Goal: Answer question/provide support: Share knowledge or assist other users

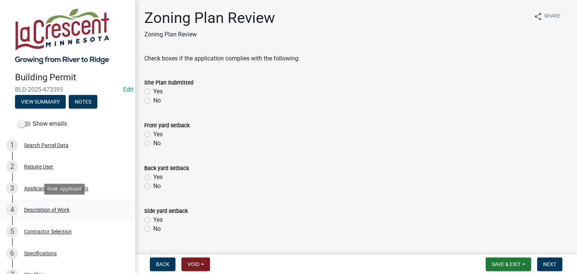
click at [61, 209] on div "Description of Work" at bounding box center [46, 209] width 45 height 5
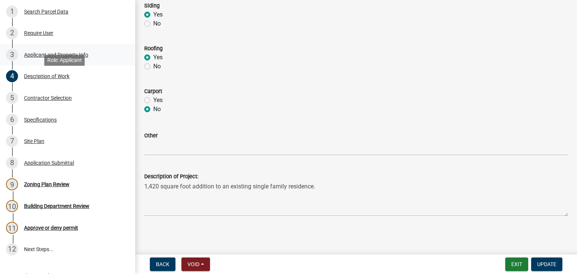
scroll to position [150, 0]
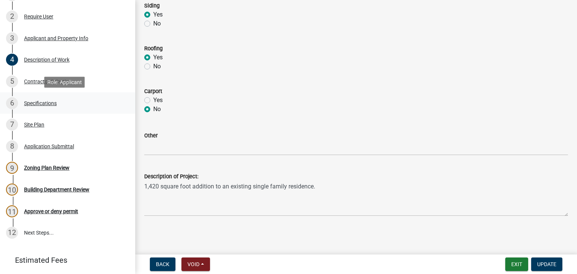
click at [38, 100] on div "6 Specifications" at bounding box center [64, 103] width 117 height 12
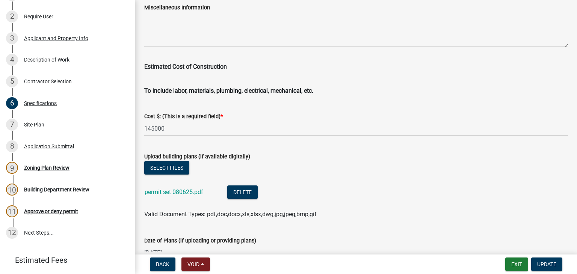
scroll to position [1315, 0]
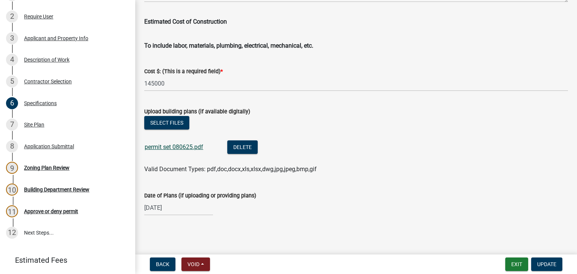
click at [170, 148] on link "permit set 080625.pdf" at bounding box center [174, 147] width 59 height 7
click at [41, 81] on div "Contractor Selection" at bounding box center [48, 81] width 48 height 5
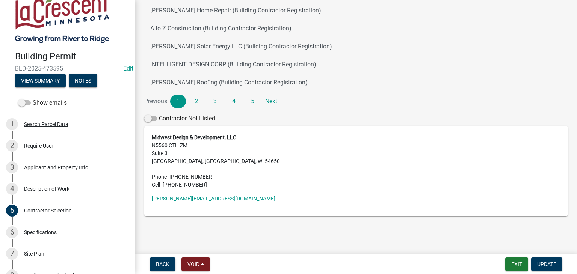
scroll to position [0, 0]
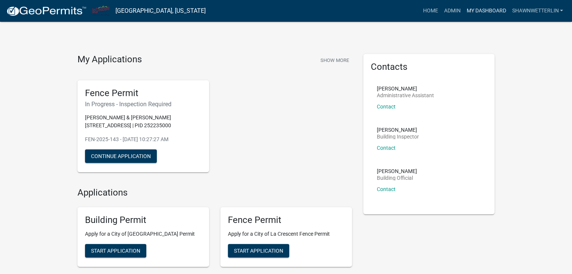
click at [494, 12] on link "My Dashboard" at bounding box center [485, 11] width 45 height 14
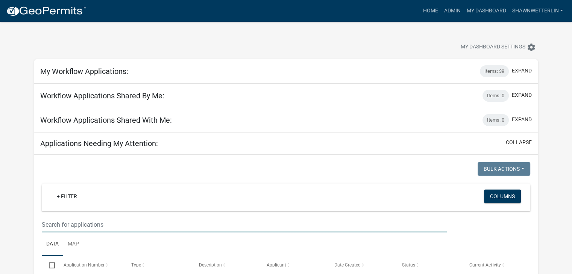
click at [62, 220] on input "text" at bounding box center [244, 224] width 405 height 15
type input "walnut"
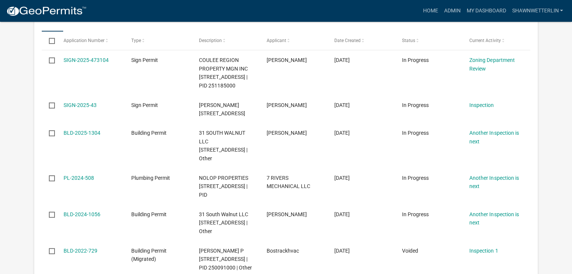
scroll to position [226, 0]
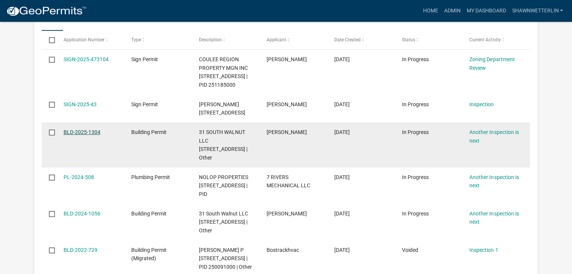
click at [87, 135] on link "BLD-2025-1304" at bounding box center [82, 132] width 37 height 6
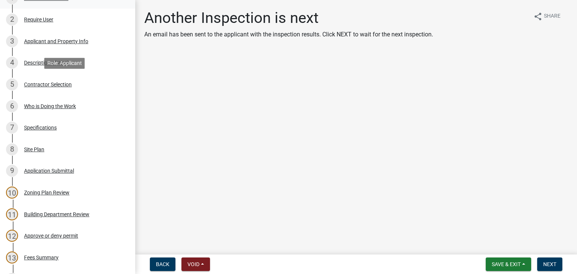
scroll to position [150, 0]
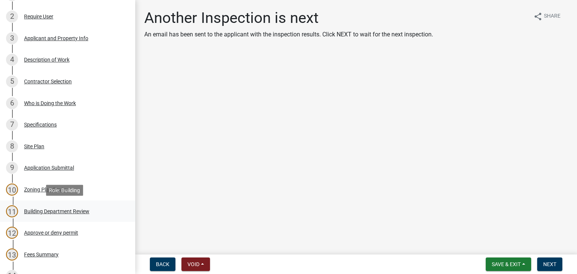
click at [63, 211] on div "Building Department Review" at bounding box center [56, 211] width 65 height 5
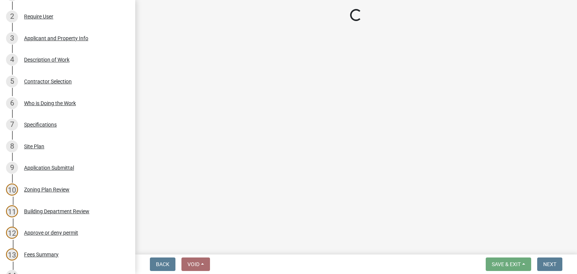
select select "bbf8997e-a289-4d03-8bd2-4f168381adc4"
select select "689549b3-38a5-47de-8a89-287a50612ed0"
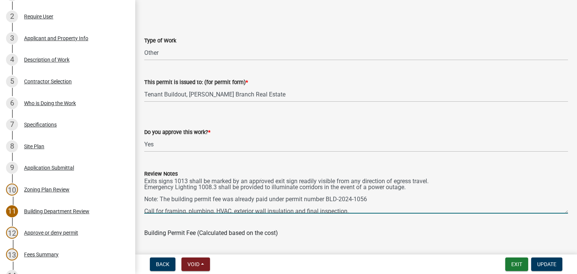
scroll to position [0, 0]
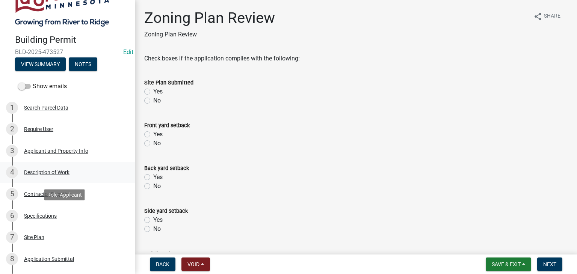
scroll to position [75, 0]
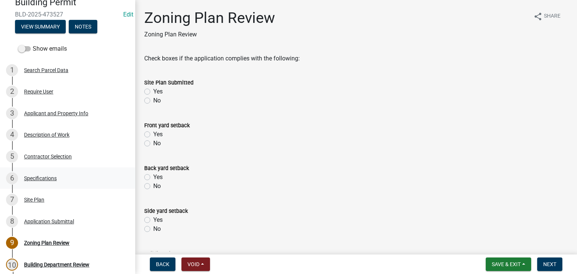
click at [45, 179] on div "Specifications" at bounding box center [40, 178] width 33 height 5
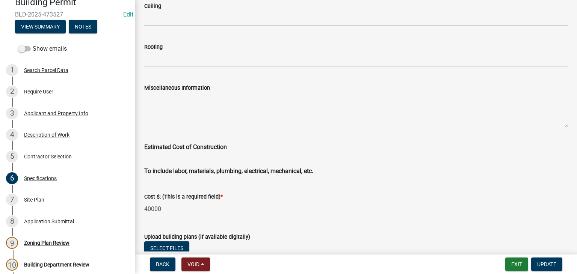
scroll to position [1315, 0]
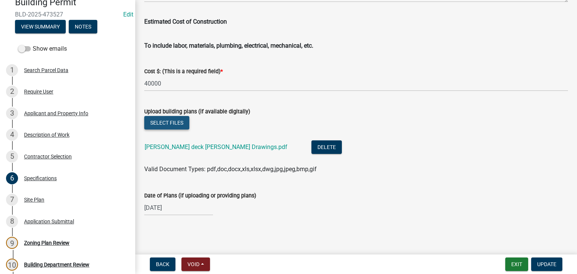
click at [168, 124] on button "Select files" at bounding box center [166, 123] width 45 height 14
click at [206, 145] on link "Iverson deck Balduzzi Drawings.pdf" at bounding box center [216, 147] width 143 height 7
click at [43, 199] on div "Site Plan" at bounding box center [34, 199] width 20 height 5
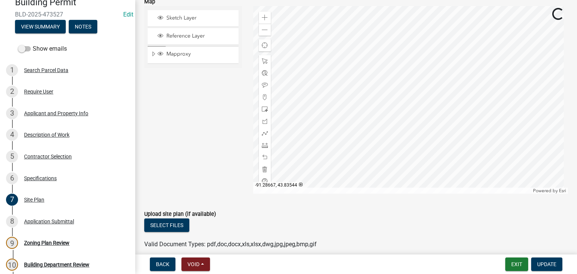
scroll to position [144, 0]
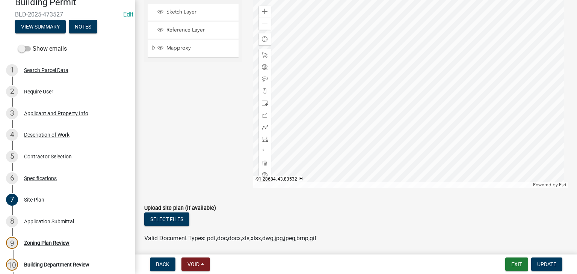
click at [380, 141] on div at bounding box center [410, 94] width 315 height 188
click at [263, 140] on span at bounding box center [265, 139] width 6 height 6
click at [442, 52] on div at bounding box center [410, 94] width 315 height 188
click at [335, 120] on div at bounding box center [410, 94] width 315 height 188
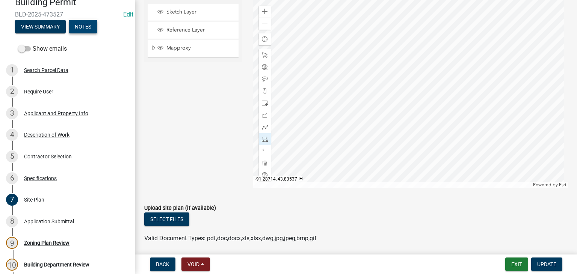
click at [80, 29] on button "Notes" at bounding box center [83, 27] width 29 height 14
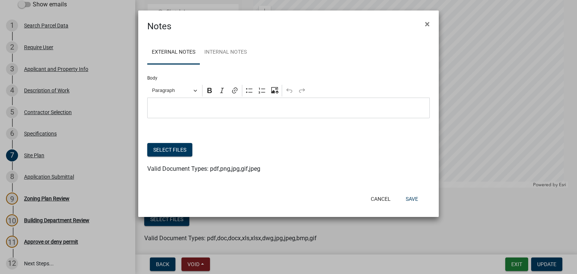
scroll to position [30, 0]
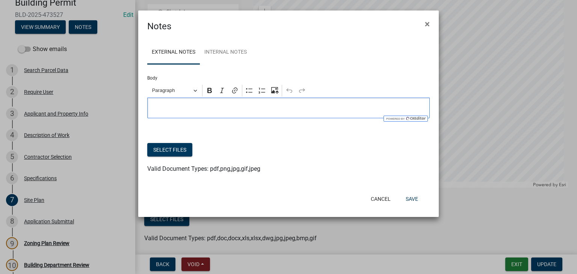
click at [171, 105] on p "Editor editing area: main. Press Alt+0 for help." at bounding box center [288, 108] width 275 height 9
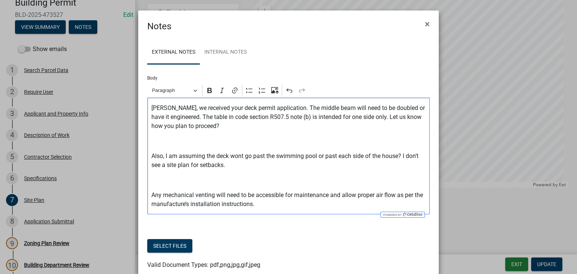
click at [151, 108] on p "Tyler, we received your deck permit application. The middle beam will need to b…" at bounding box center [288, 117] width 275 height 27
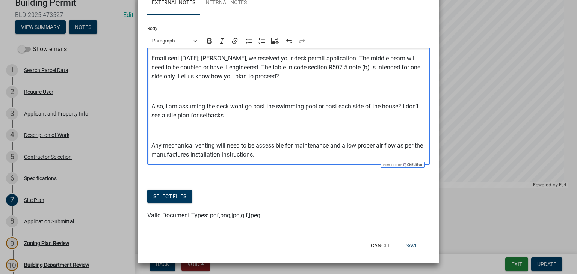
scroll to position [50, 0]
click at [151, 146] on p "Any mechanical venting will need to be accessible for maintenance and allow pro…" at bounding box center [288, 150] width 275 height 18
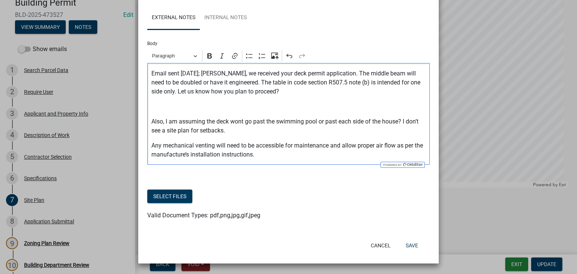
click at [151, 123] on p "Also, I am assuming the deck wont go past the swimming pool or past each side o…" at bounding box center [288, 126] width 275 height 18
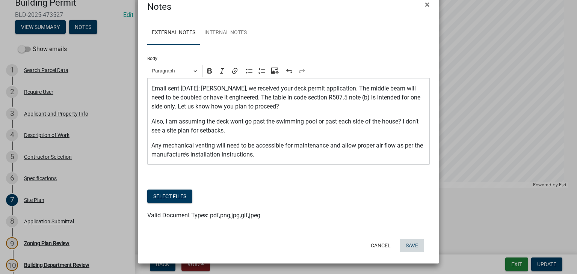
click at [407, 247] on button "Save" at bounding box center [412, 246] width 24 height 14
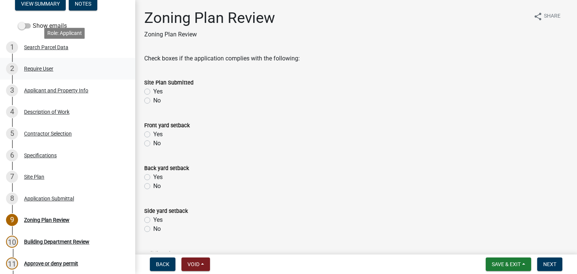
scroll to position [113, 0]
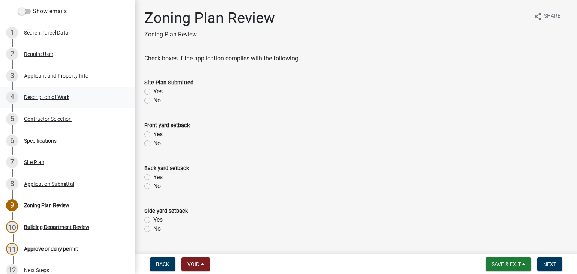
click at [65, 99] on div "Description of Work" at bounding box center [46, 97] width 45 height 5
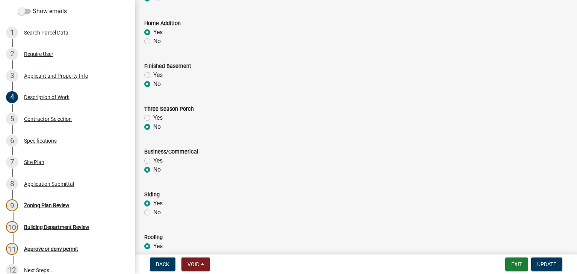
scroll to position [377, 0]
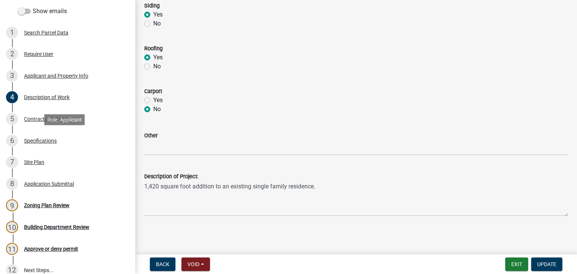
click at [48, 143] on div "Specifications" at bounding box center [40, 140] width 33 height 5
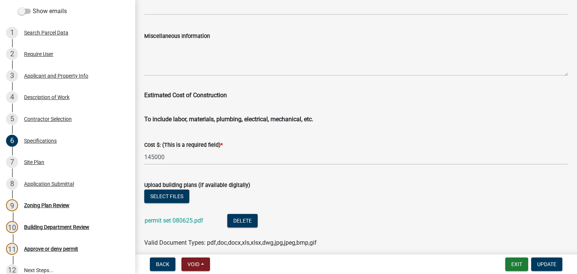
scroll to position [1315, 0]
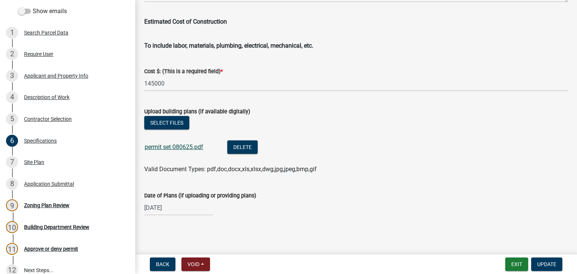
click at [192, 150] on link "permit set 080625.pdf" at bounding box center [174, 147] width 59 height 7
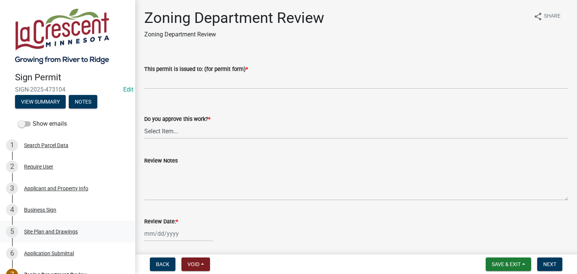
click at [50, 232] on div "Site Plan and Drawings" at bounding box center [51, 231] width 54 height 5
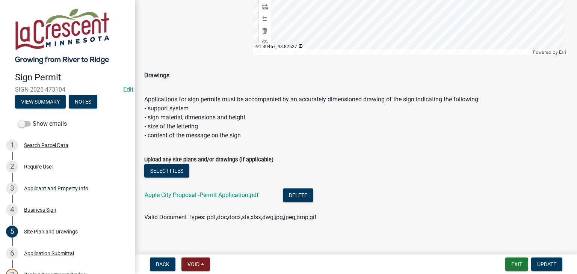
scroll to position [392, 0]
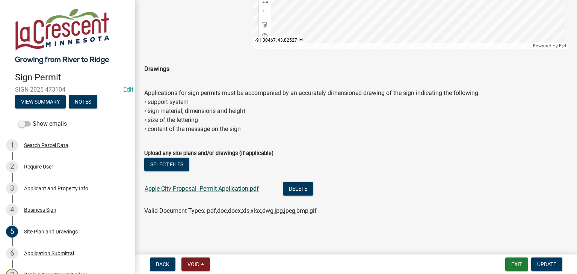
click at [220, 187] on link "Apple City Proposal -Permit Application.pdf" at bounding box center [202, 188] width 114 height 7
